Goal: Information Seeking & Learning: Understand process/instructions

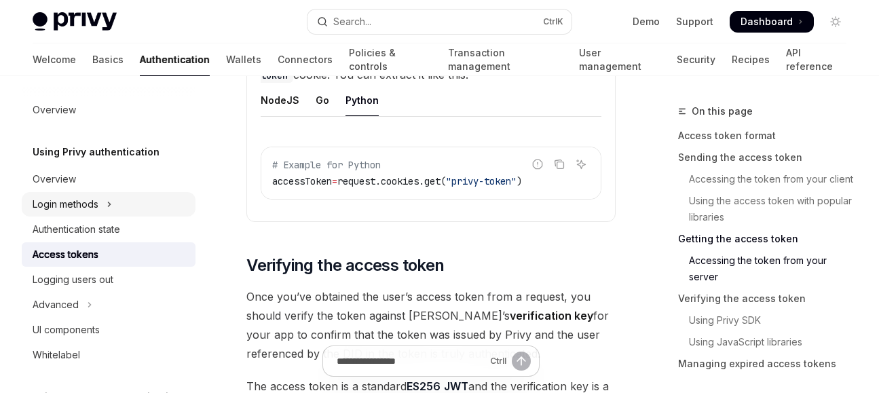
click at [105, 209] on button "Login methods" at bounding box center [109, 204] width 174 height 24
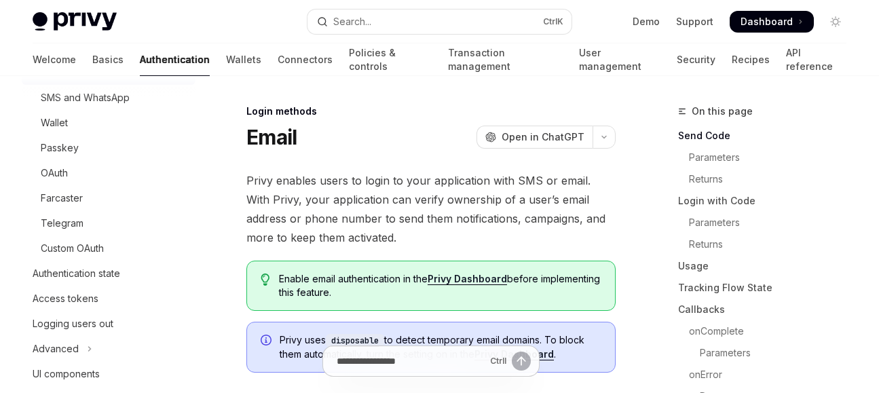
scroll to position [167, 0]
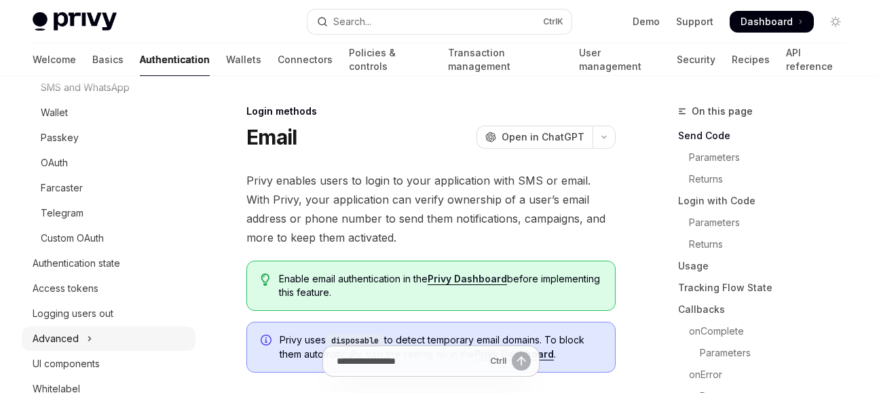
click at [90, 341] on icon "Toggle Advanced section" at bounding box center [89, 339] width 5 height 16
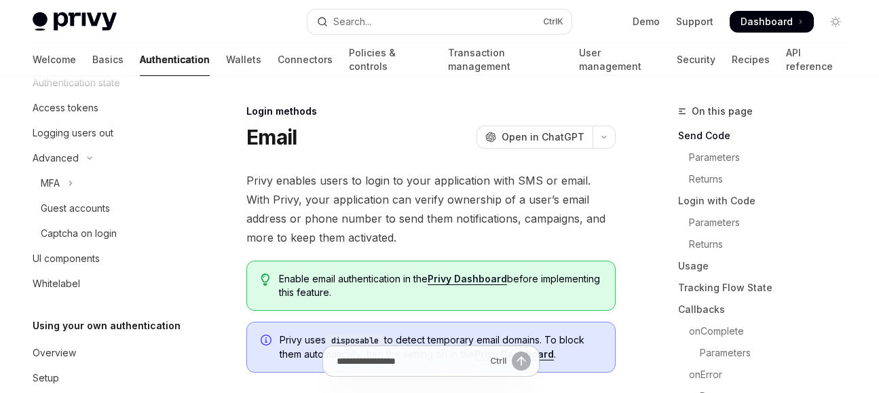
scroll to position [397, 0]
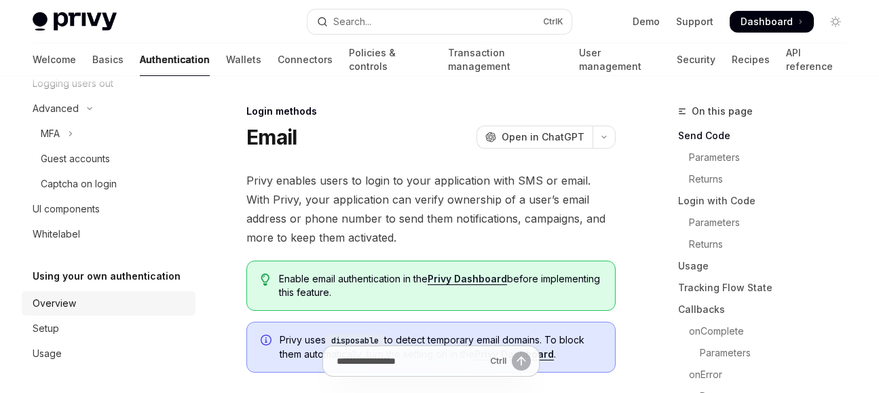
click at [108, 305] on div "Overview" at bounding box center [110, 303] width 155 height 16
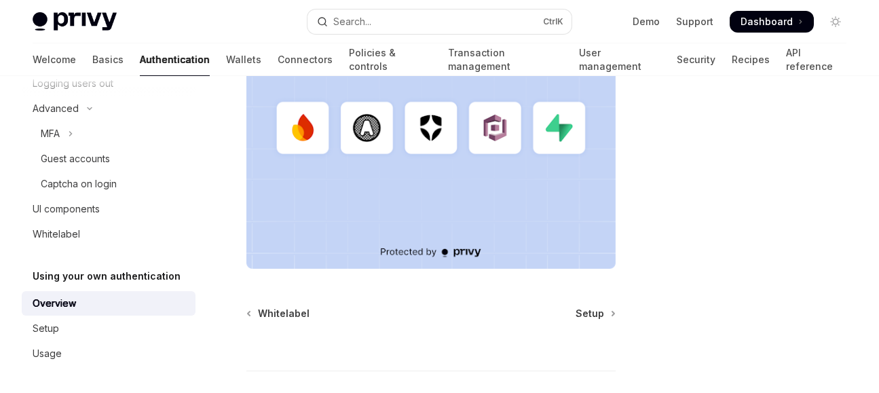
scroll to position [475, 0]
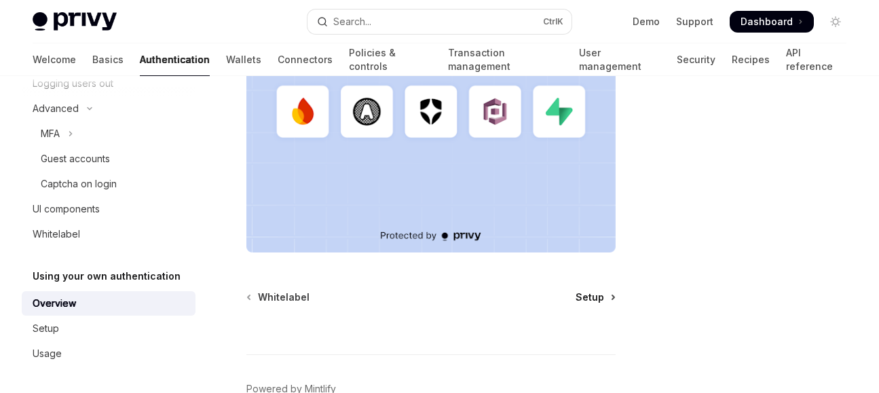
click at [597, 296] on span "Setup" at bounding box center [590, 297] width 29 height 14
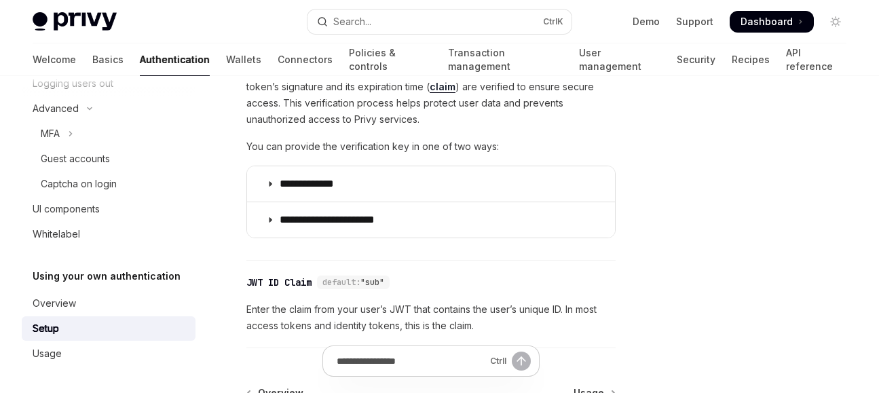
scroll to position [685, 0]
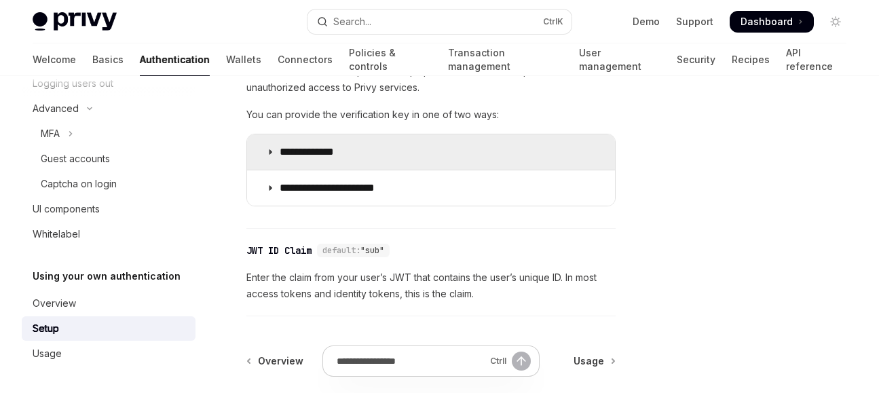
click at [299, 163] on summary "**********" at bounding box center [431, 151] width 368 height 35
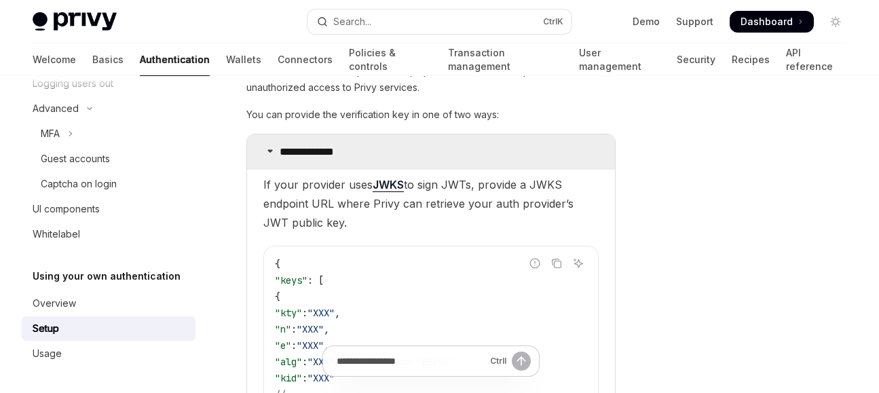
click at [299, 163] on summary "**********" at bounding box center [431, 151] width 368 height 35
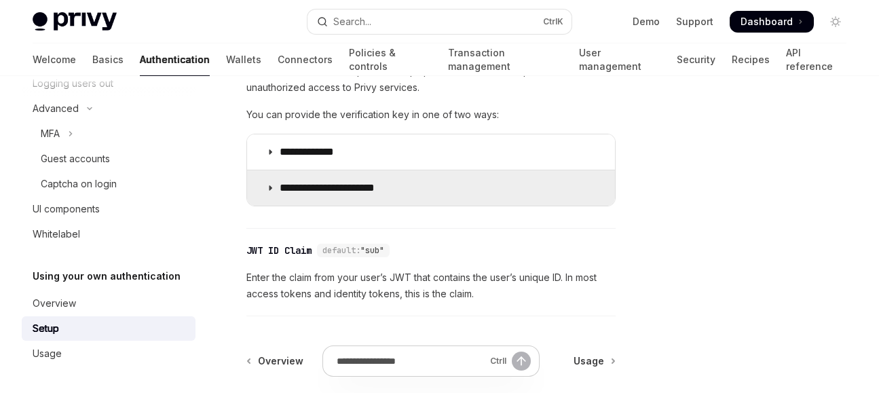
click at [322, 193] on p "**********" at bounding box center [338, 188] width 117 height 14
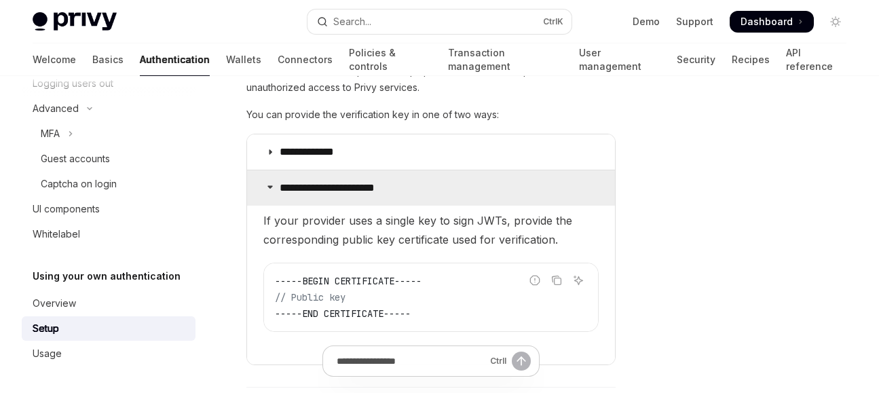
click at [322, 193] on p "**********" at bounding box center [338, 188] width 117 height 14
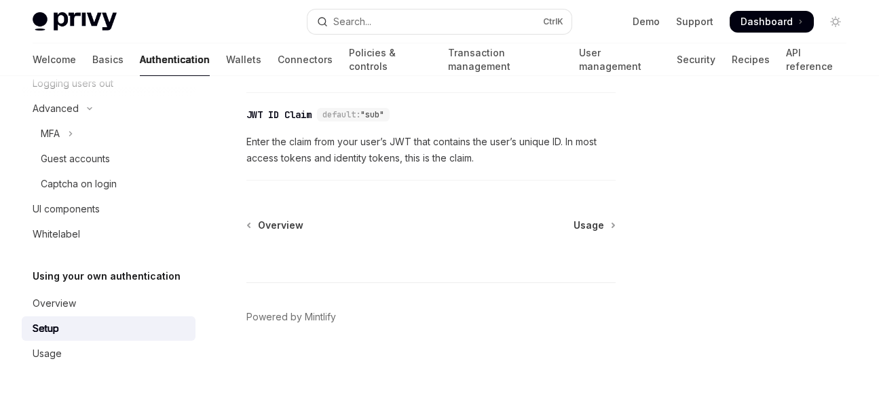
scroll to position [753, 0]
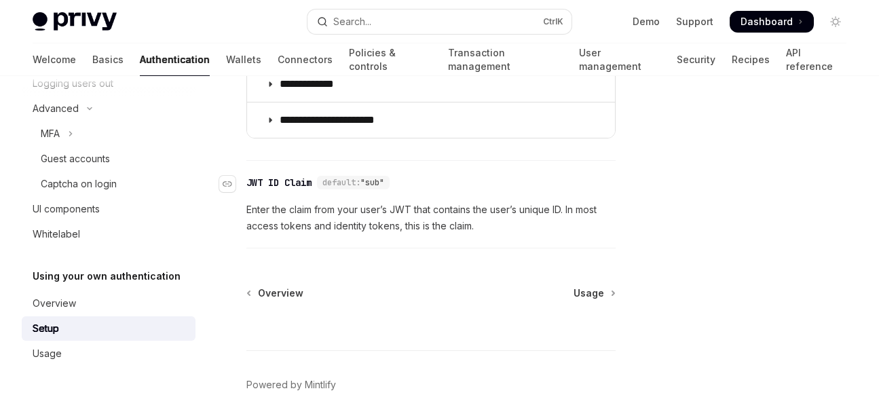
click at [360, 185] on span "default:" at bounding box center [341, 182] width 38 height 11
click at [220, 185] on div "Navigate to header" at bounding box center [227, 184] width 16 height 16
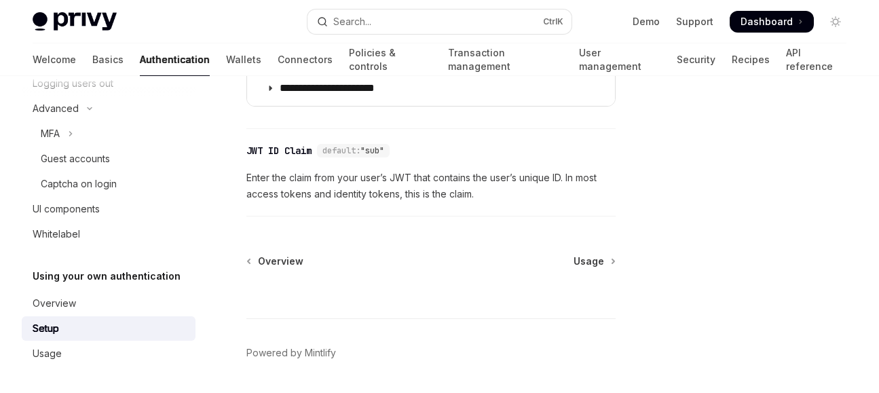
scroll to position [828, 0]
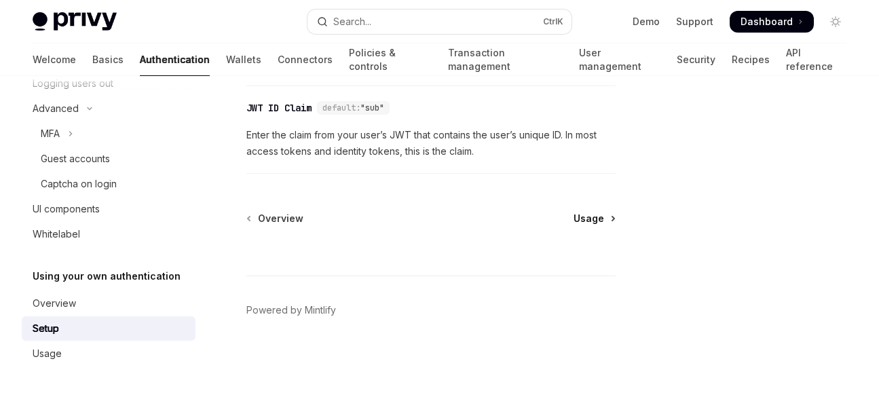
click at [598, 222] on span "Usage" at bounding box center [589, 219] width 31 height 14
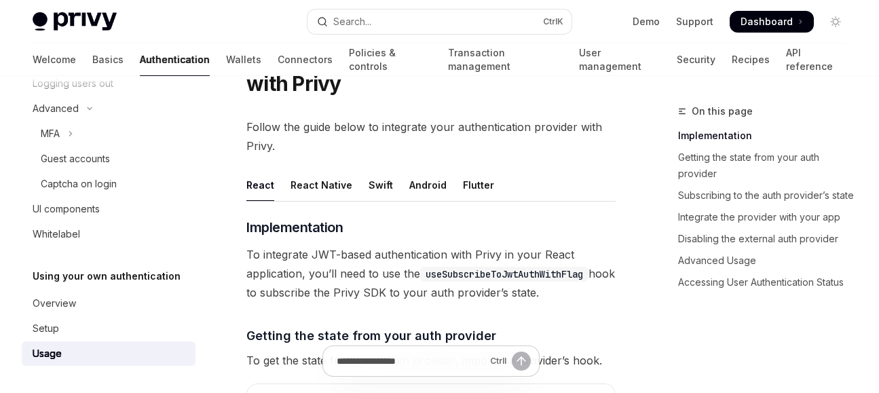
scroll to position [98, 0]
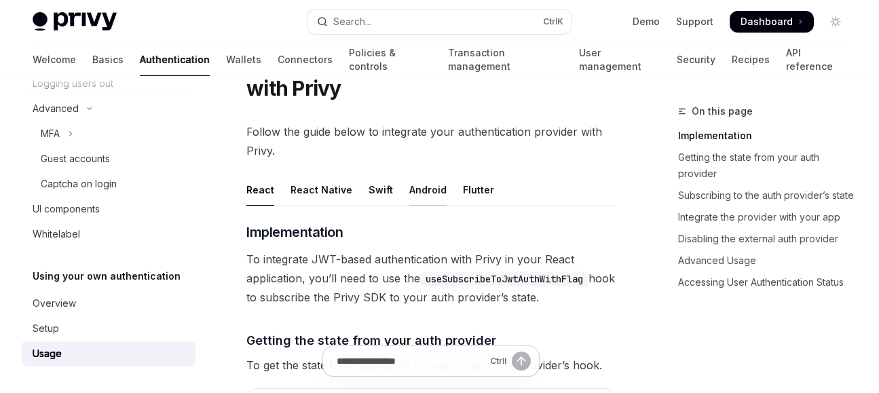
click at [422, 185] on div "Android" at bounding box center [427, 190] width 37 height 32
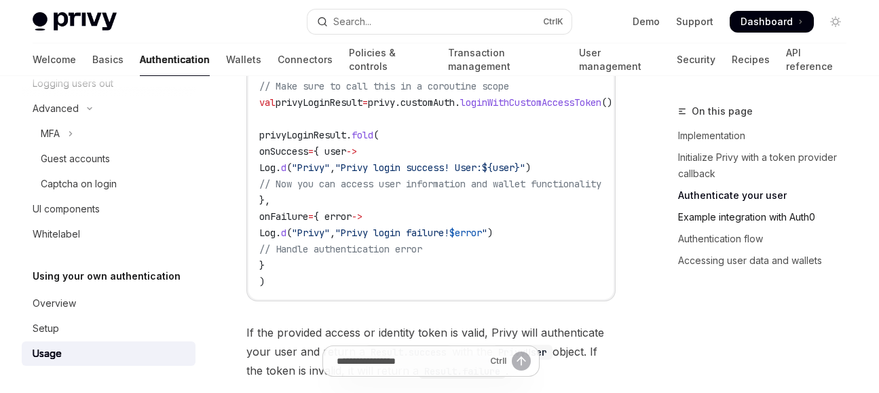
scroll to position [1222, 0]
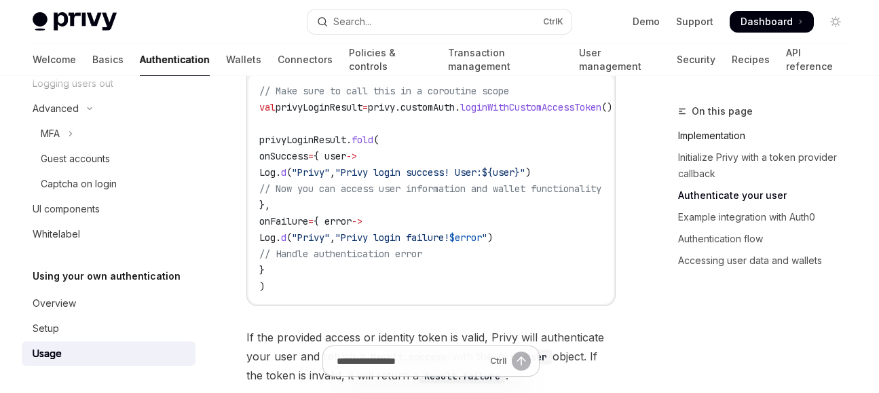
click at [735, 137] on link "Implementation" at bounding box center [767, 136] width 179 height 22
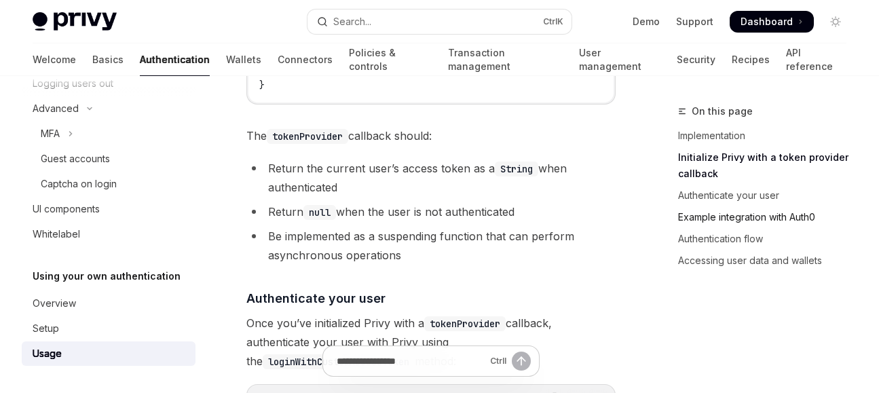
scroll to position [999, 0]
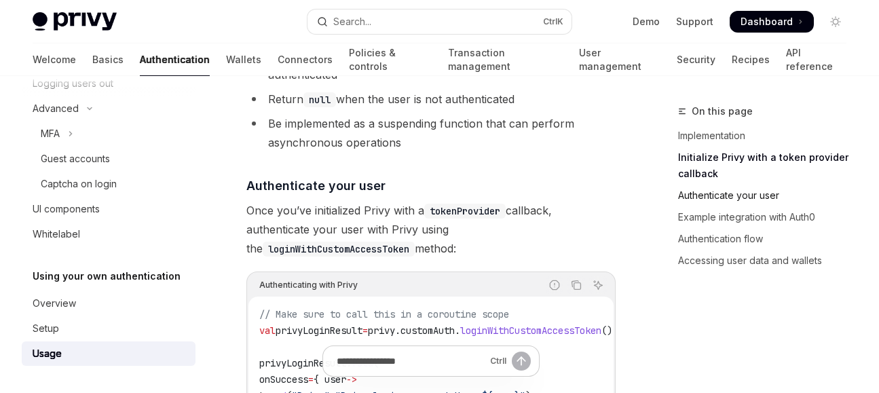
click at [755, 192] on link "Authenticate your user" at bounding box center [767, 196] width 179 height 22
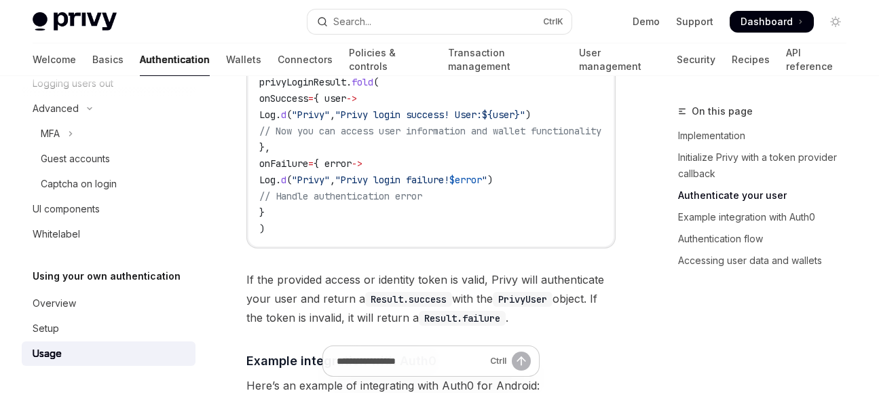
scroll to position [1417, 0]
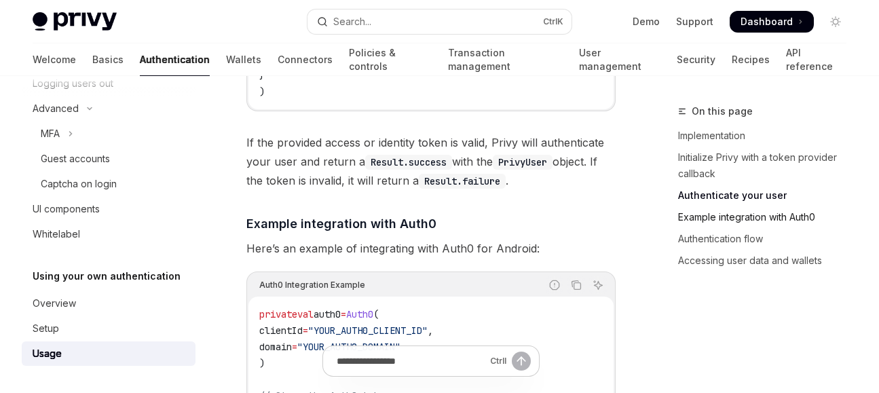
click at [777, 214] on link "Example integration with Auth0" at bounding box center [767, 217] width 179 height 22
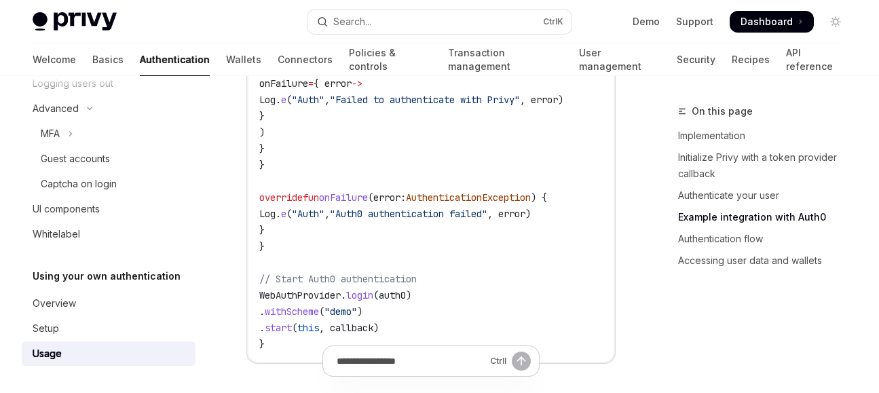
scroll to position [1875, 0]
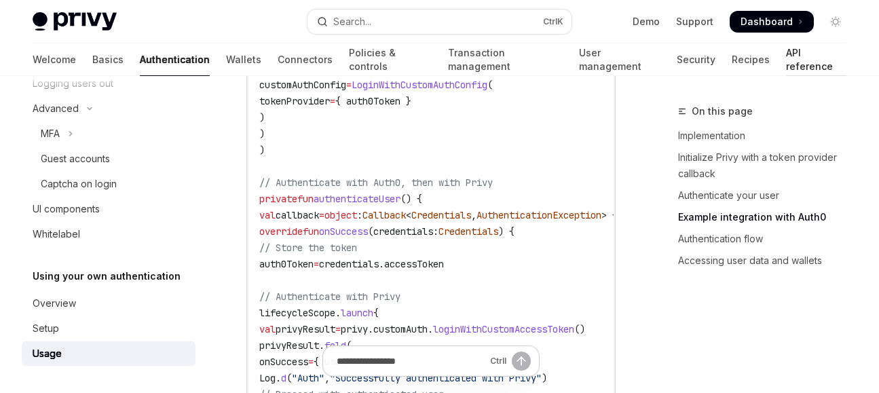
click at [786, 65] on link "API reference" at bounding box center [816, 59] width 60 height 33
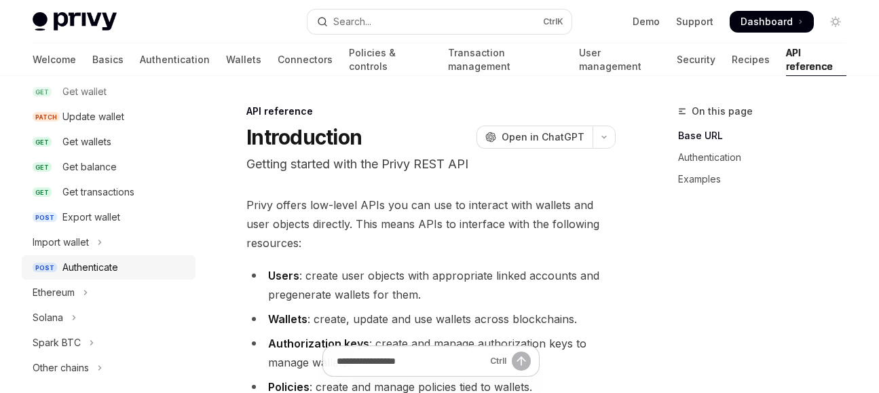
scroll to position [204, 0]
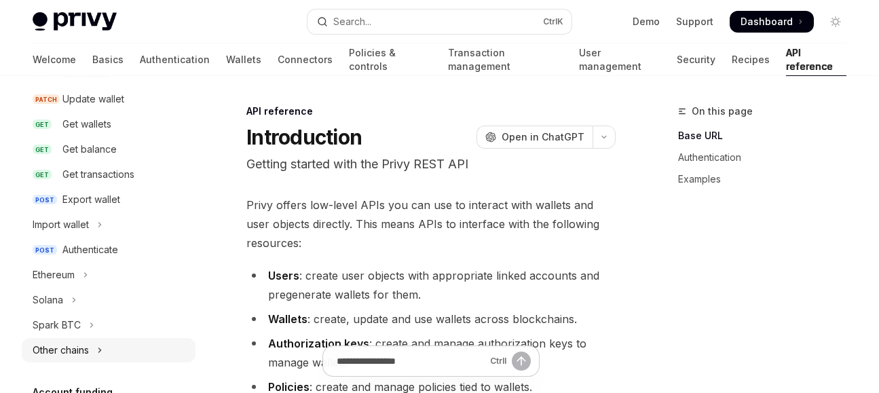
click at [90, 347] on button "Other chains" at bounding box center [109, 350] width 174 height 24
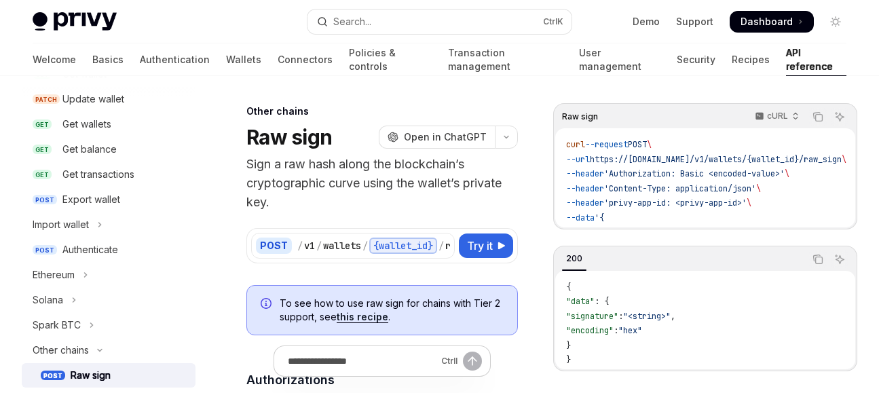
scroll to position [421, 0]
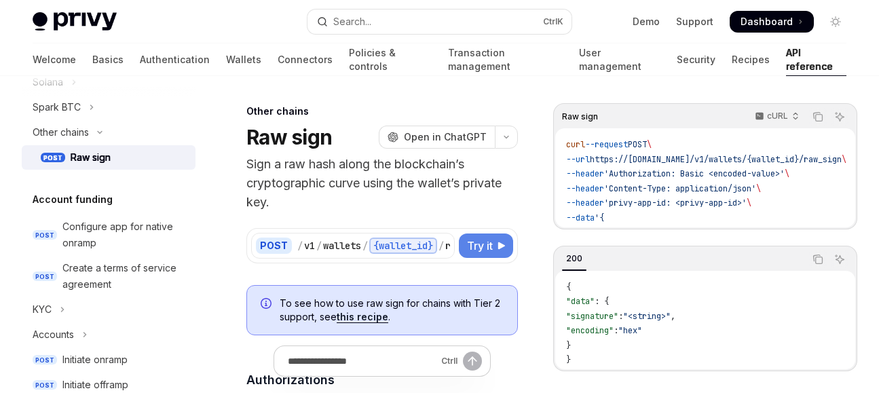
click at [483, 247] on span "Try it" at bounding box center [480, 246] width 26 height 16
type textarea "*"
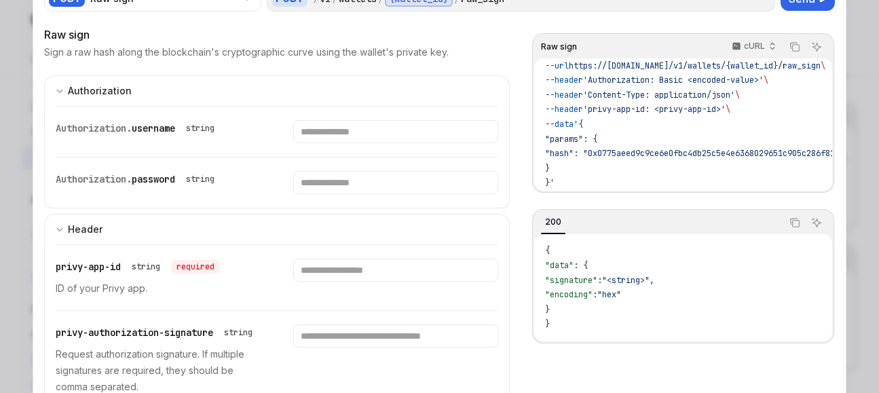
scroll to position [68, 0]
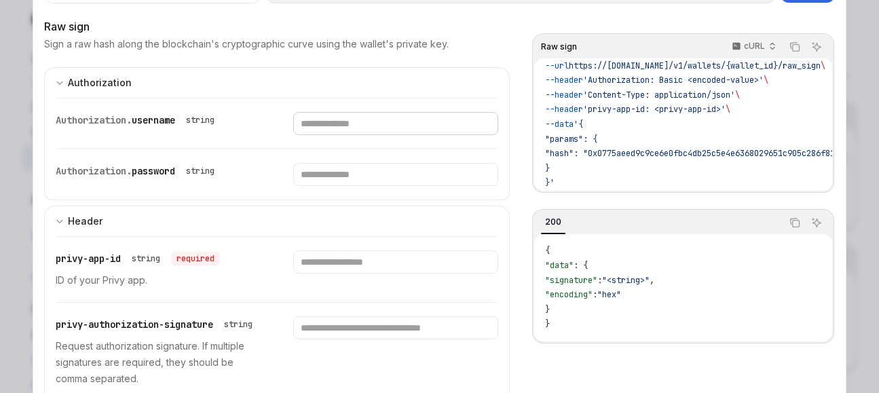
click at [305, 128] on input "Enter username" at bounding box center [395, 123] width 205 height 23
click at [195, 114] on div "string" at bounding box center [200, 120] width 39 height 16
click at [198, 121] on div "string" at bounding box center [200, 120] width 39 height 16
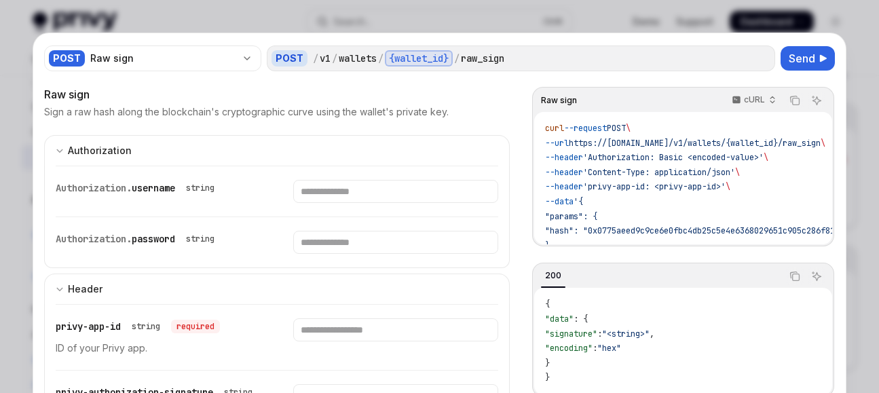
scroll to position [943, 0]
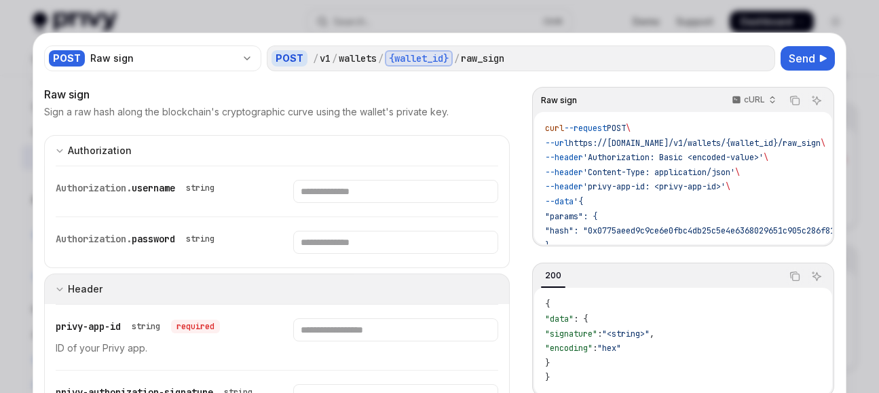
click at [97, 286] on div "Header" at bounding box center [85, 289] width 35 height 16
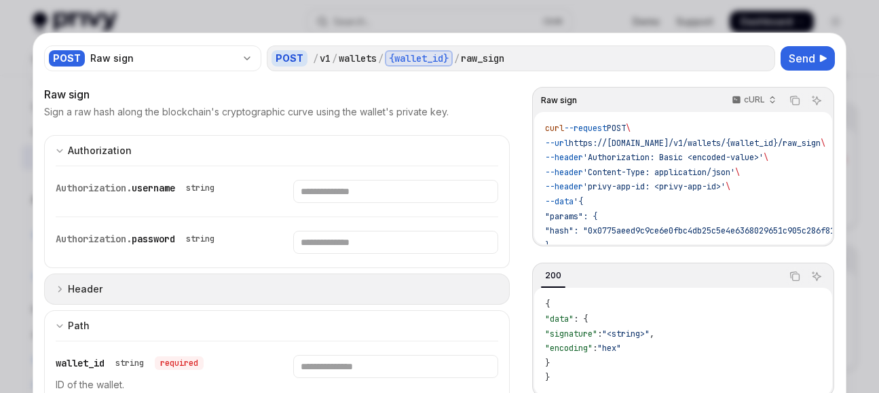
click at [69, 286] on div "Header" at bounding box center [85, 289] width 35 height 16
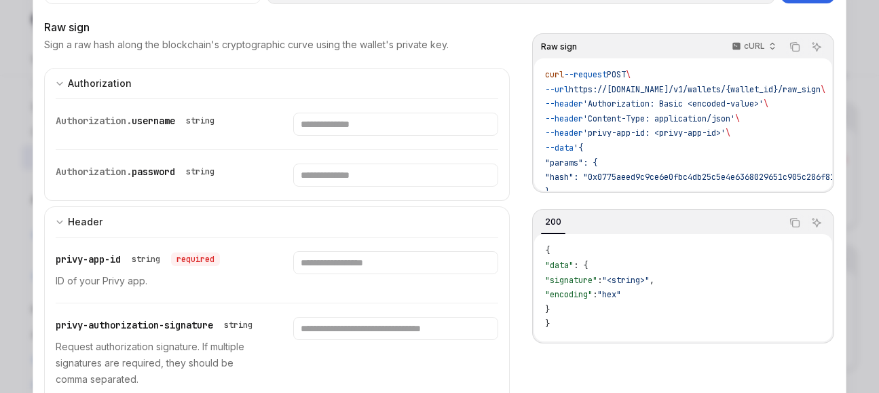
scroll to position [136, 0]
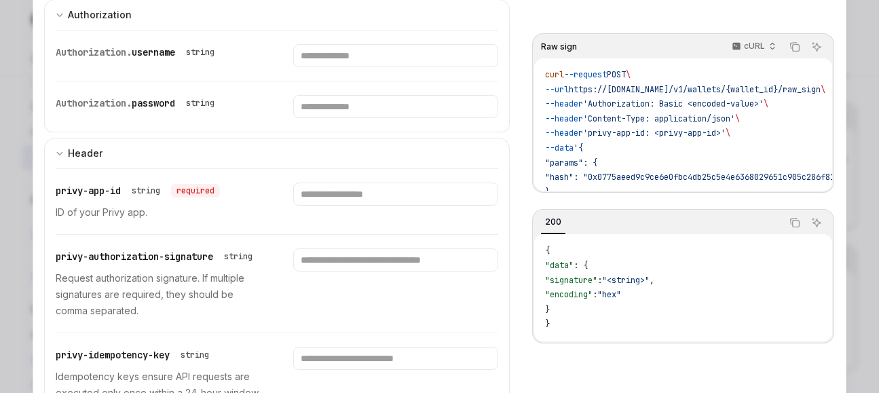
click at [124, 214] on p "ID of your Privy app." at bounding box center [158, 212] width 205 height 16
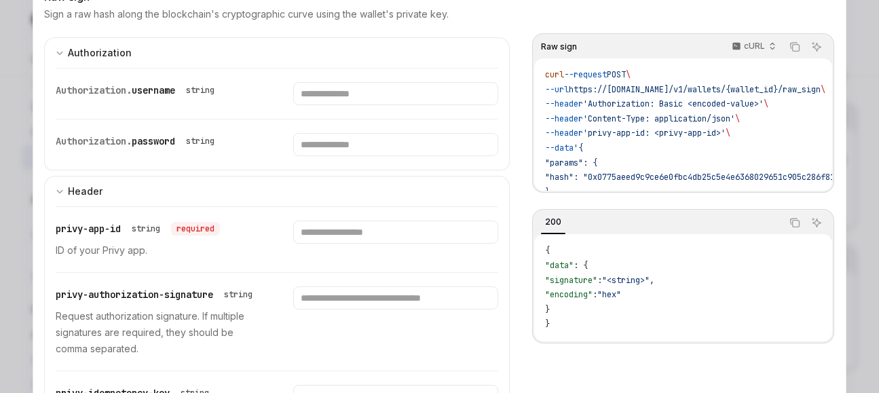
scroll to position [0, 0]
